Goal: Transaction & Acquisition: Purchase product/service

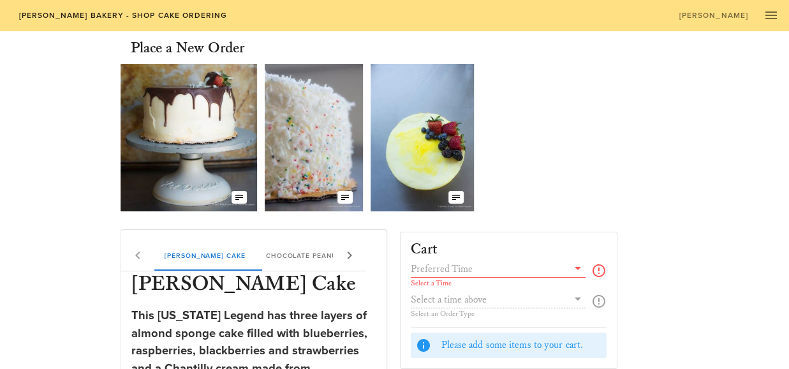
click at [570, 267] on icon at bounding box center [577, 267] width 15 height 15
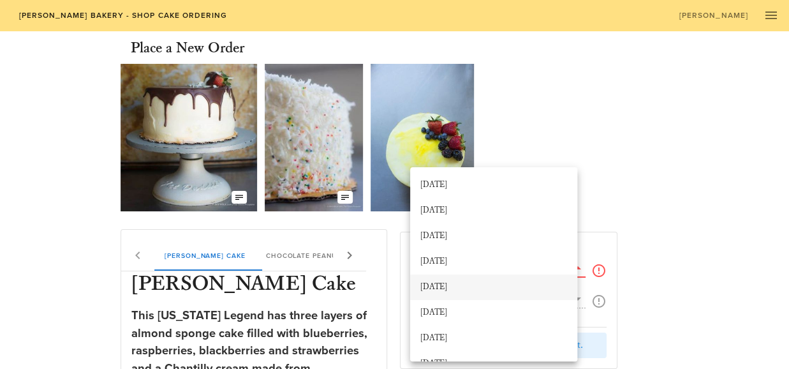
click at [449, 286] on div "[DATE]" at bounding box center [493, 287] width 147 height 10
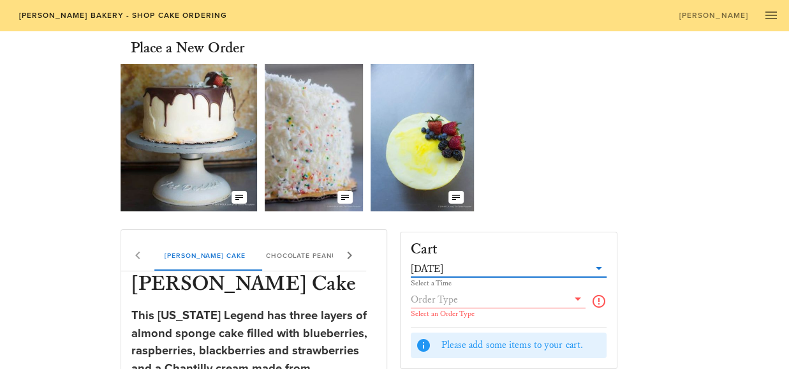
click at [570, 300] on icon at bounding box center [577, 298] width 15 height 15
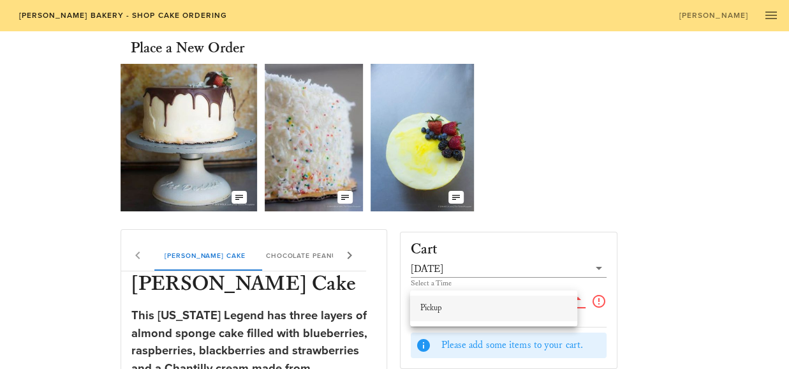
click at [447, 307] on div "Pickup" at bounding box center [493, 308] width 147 height 10
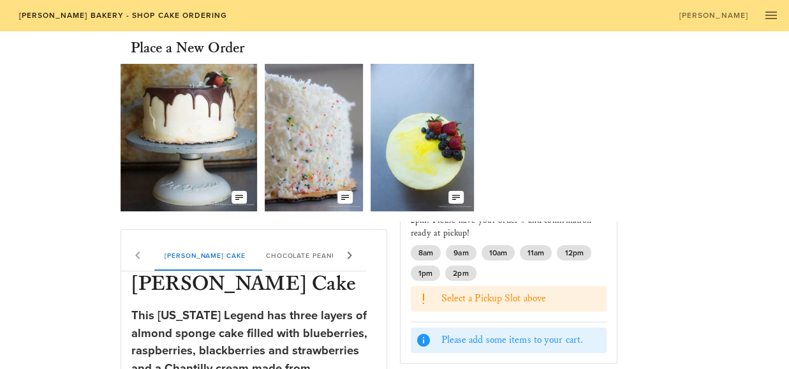
scroll to position [121, 0]
click at [536, 251] on span "11am" at bounding box center [535, 251] width 17 height 15
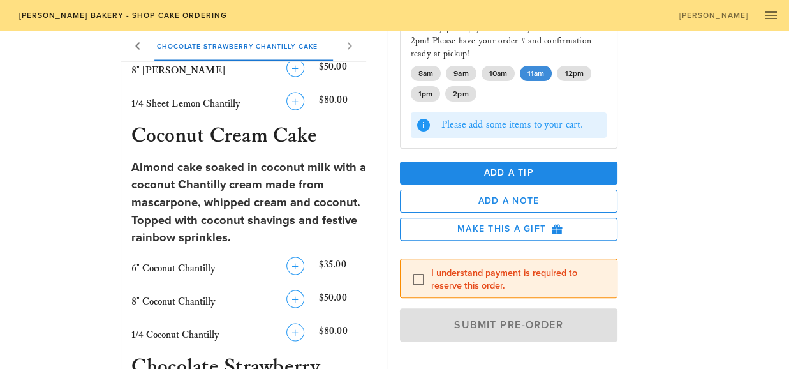
scroll to position [1137, 0]
click at [295, 290] on icon "button" at bounding box center [295, 297] width 15 height 15
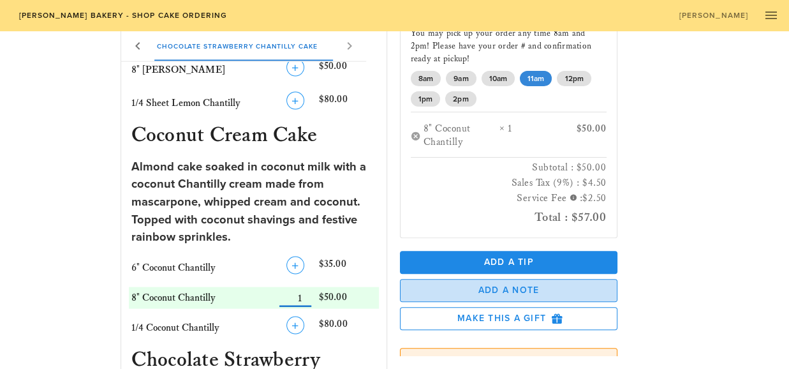
click at [464, 285] on span "Add a Note" at bounding box center [509, 290] width 196 height 11
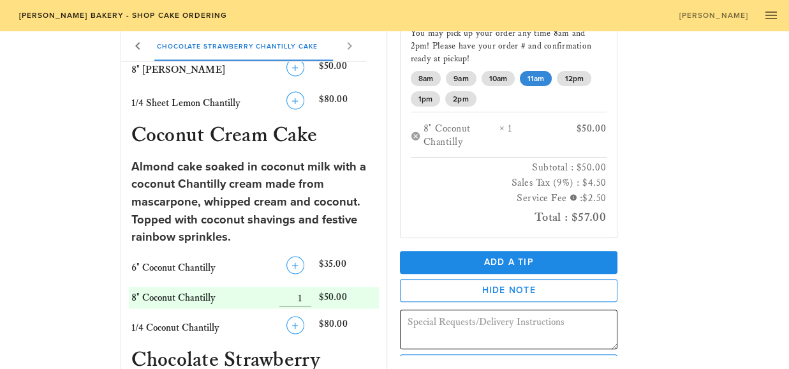
drag, startPoint x: 427, startPoint y: 307, endPoint x: 411, endPoint y: 311, distance: 16.3
click at [411, 311] on div "Hide Note ​" at bounding box center [508, 314] width 217 height 70
click at [414, 321] on textarea at bounding box center [512, 331] width 210 height 36
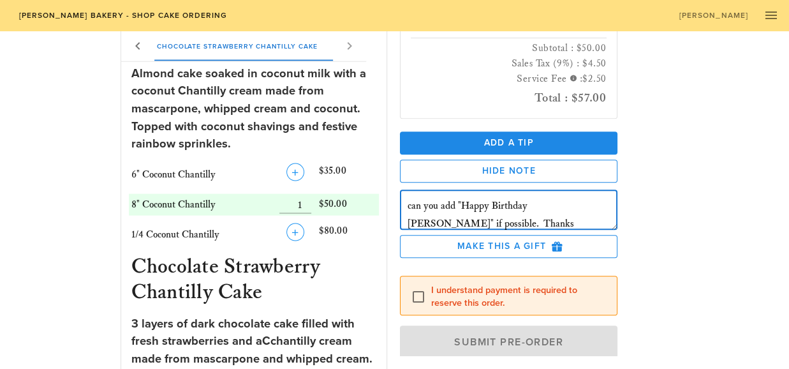
scroll to position [238, 0]
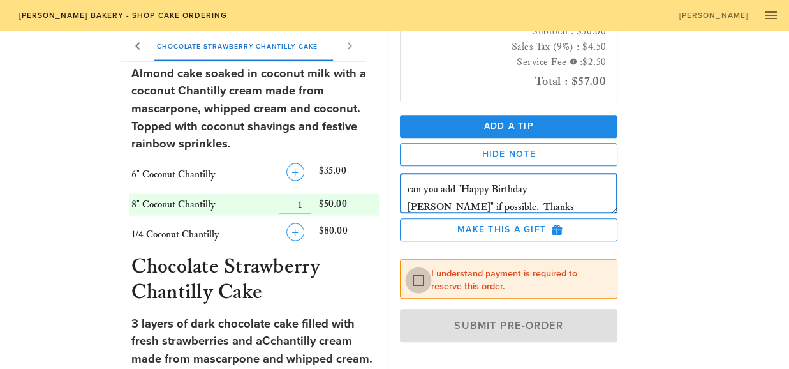
type textarea "Will pick up between 10:30am and 11:00am. Also can you add "Happy Birthday [PER…"
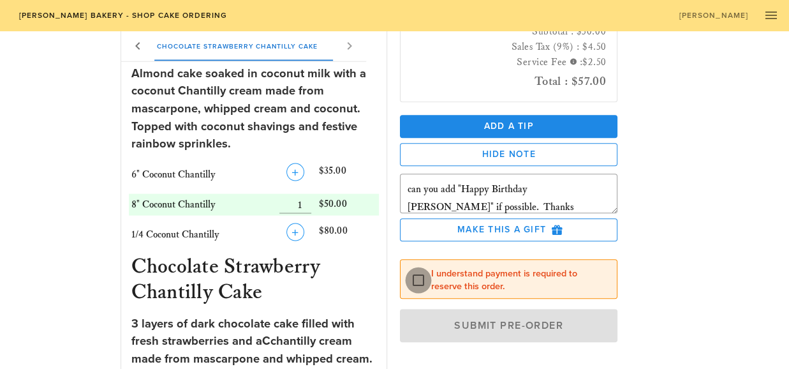
click at [424, 277] on div at bounding box center [418, 281] width 22 height 22
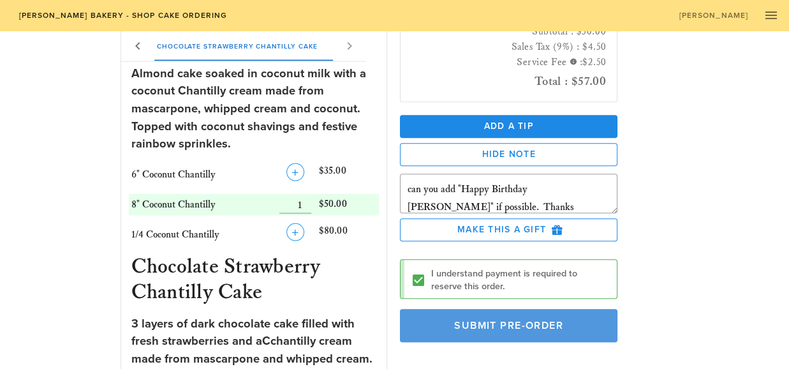
click at [464, 328] on span "Submit Pre-Order" at bounding box center [508, 325] width 188 height 13
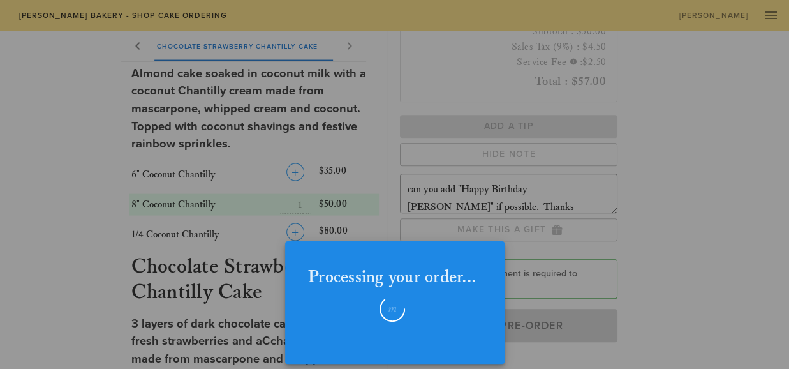
checkbox input "false"
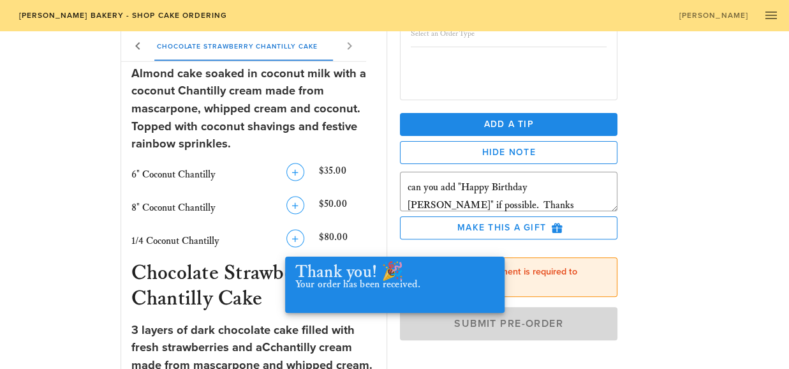
scroll to position [87, 0]
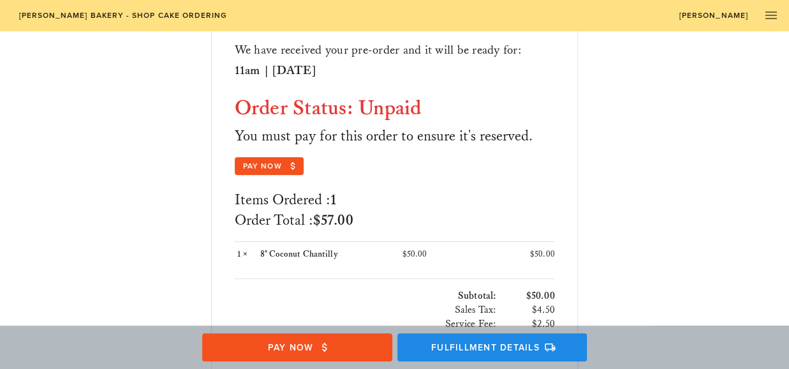
scroll to position [145, 0]
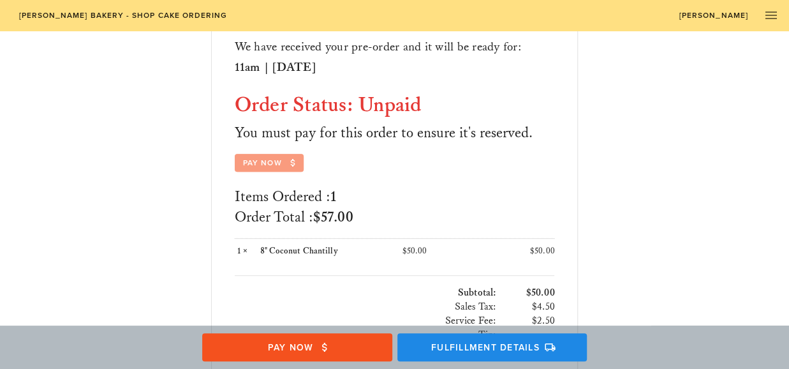
click at [265, 160] on span "Pay Now" at bounding box center [269, 162] width 54 height 11
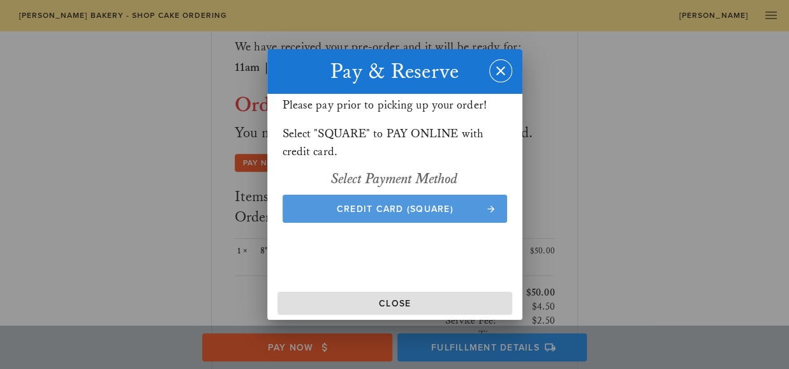
click at [355, 210] on span "Credit Card (Square)" at bounding box center [395, 208] width 200 height 11
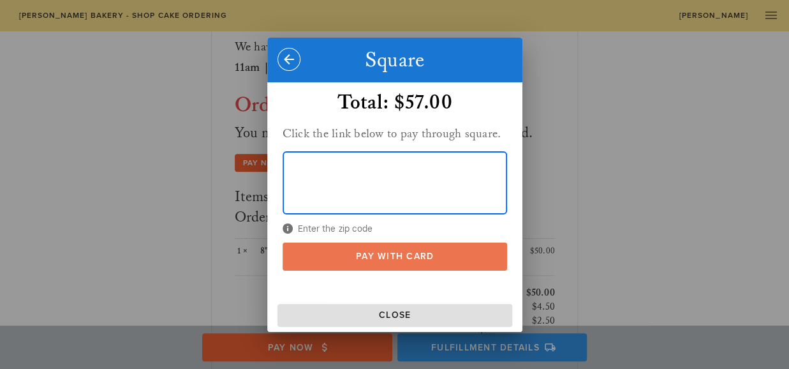
click at [374, 256] on span "Pay With Card" at bounding box center [395, 256] width 200 height 11
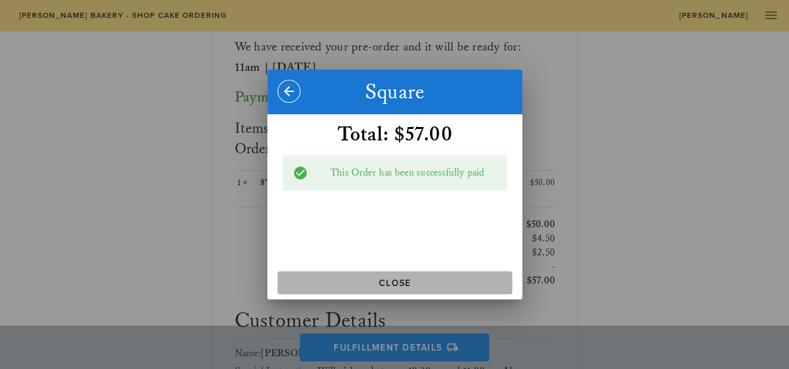
click at [385, 276] on button "Close" at bounding box center [394, 282] width 235 height 23
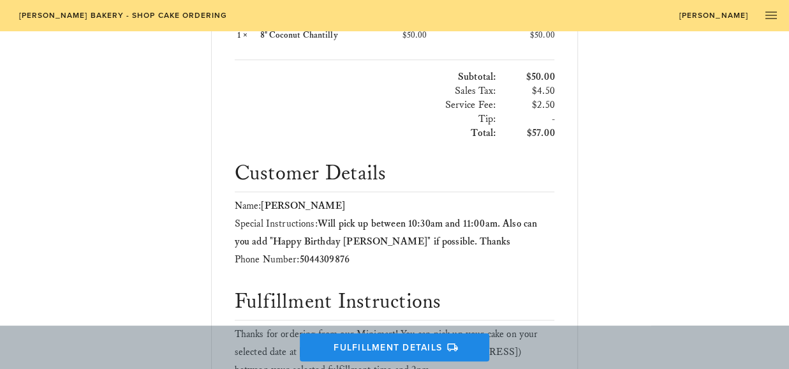
scroll to position [298, 0]
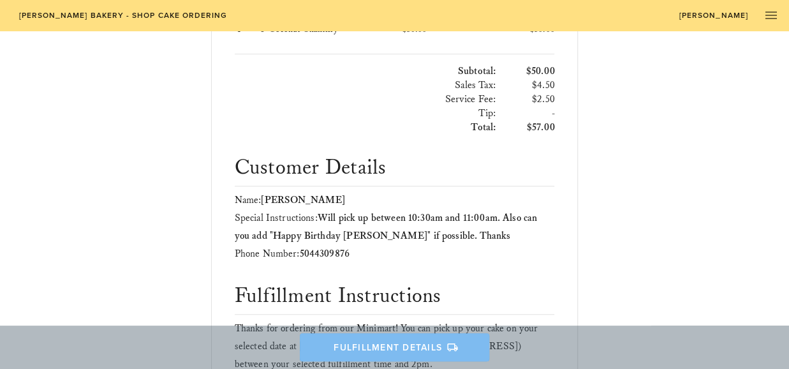
click at [412, 354] on button "Fulfillment Details" at bounding box center [394, 347] width 189 height 28
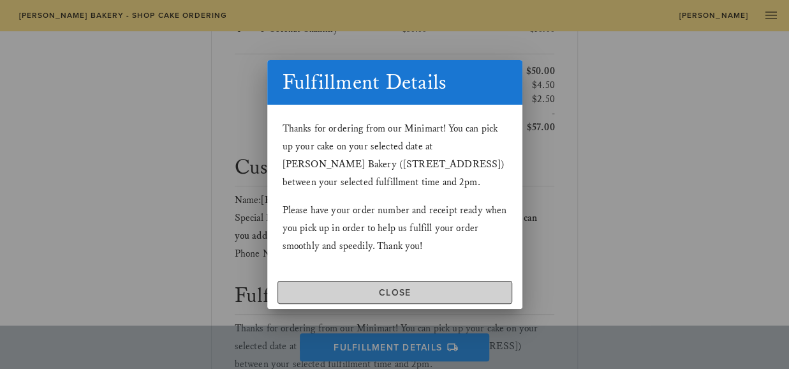
click at [416, 290] on span "Close" at bounding box center [394, 292] width 223 height 11
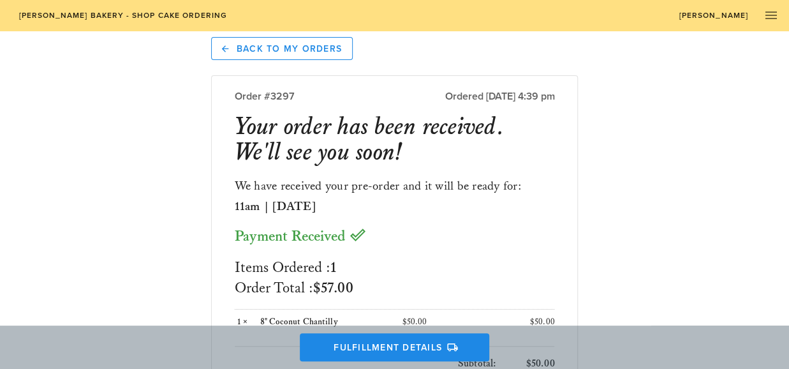
scroll to position [0, 0]
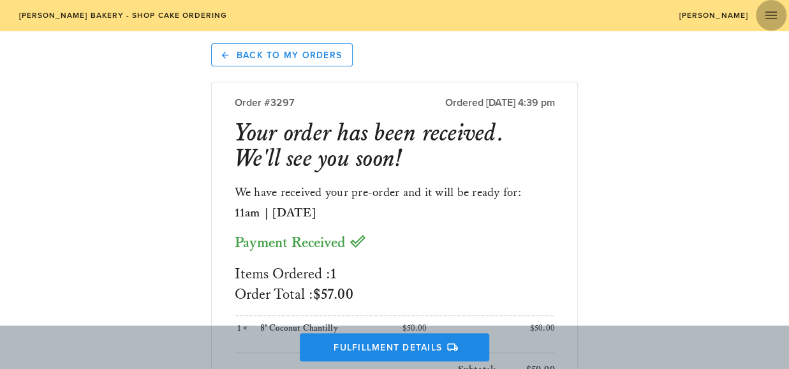
click at [768, 17] on icon "button" at bounding box center [770, 15] width 15 height 15
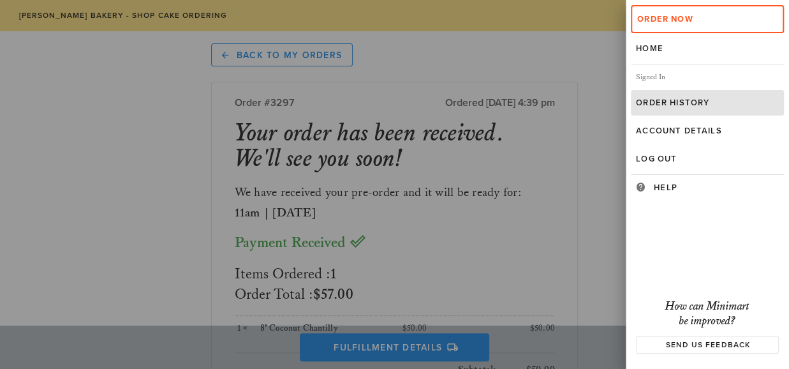
click at [678, 96] on link "Order History" at bounding box center [707, 103] width 153 height 26
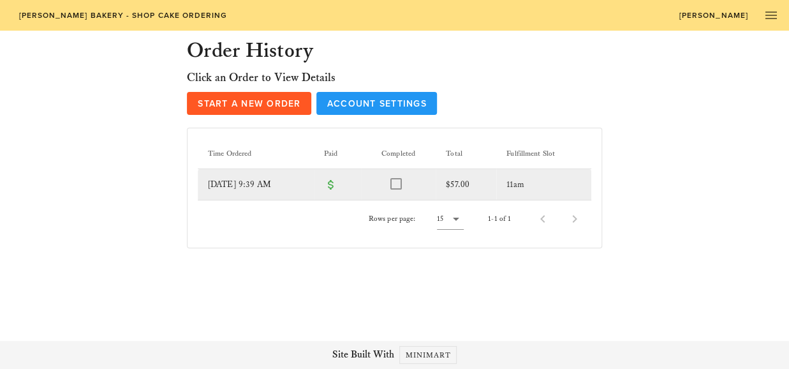
click at [274, 181] on td "[DATE] 9:39 AM" at bounding box center [256, 184] width 116 height 31
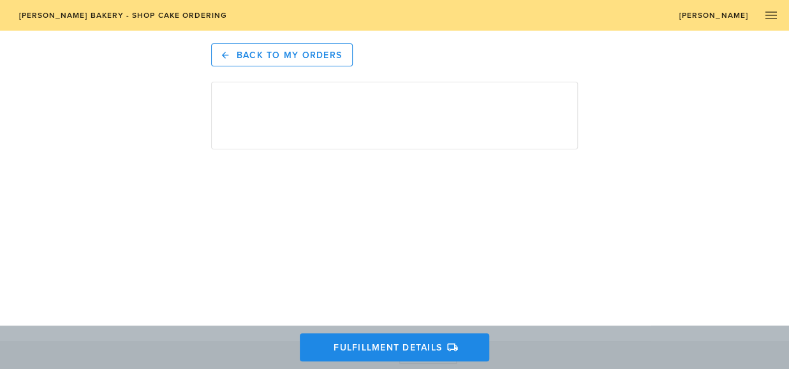
click at [274, 181] on main "Back to My Orders Loading Order Fulfillment Details" at bounding box center [394, 116] width 789 height 233
